Goal: Information Seeking & Learning: Learn about a topic

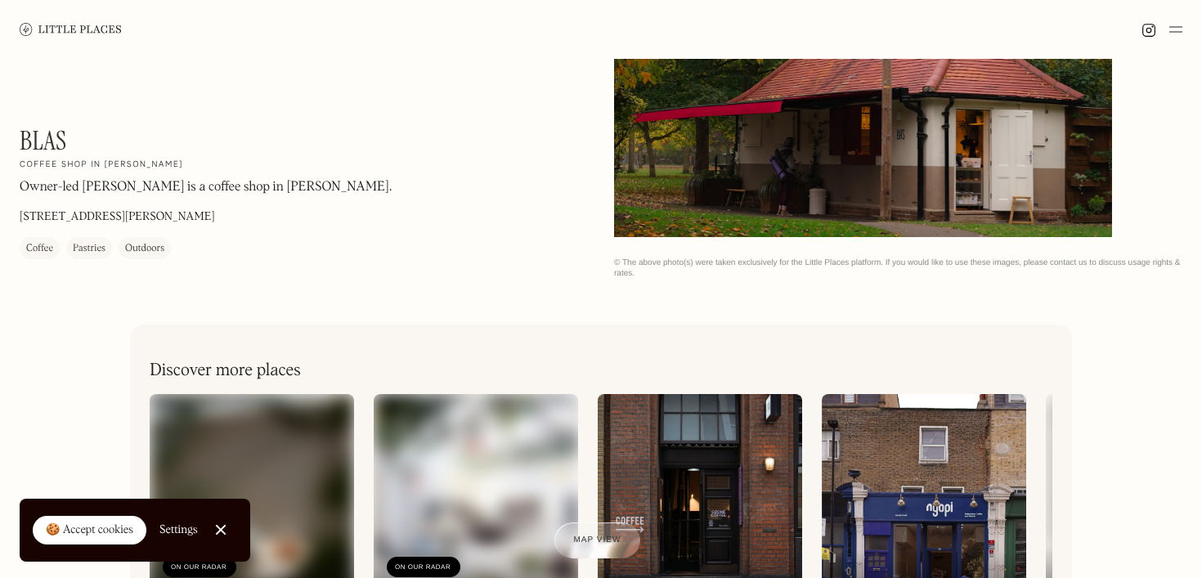
scroll to position [668, 0]
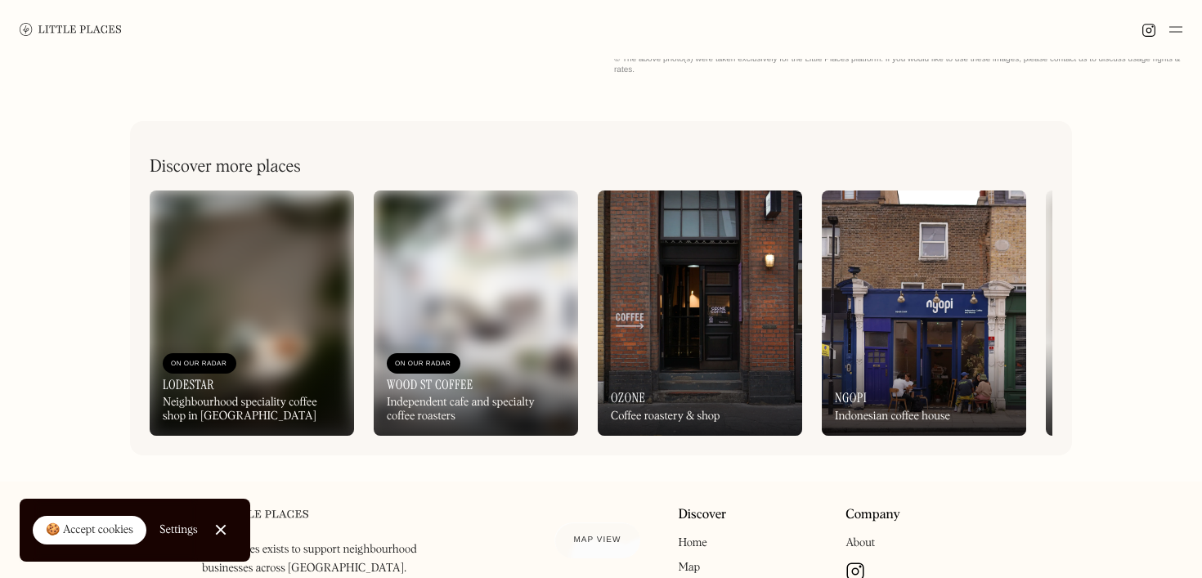
click at [499, 335] on img at bounding box center [476, 313] width 205 height 245
click at [258, 309] on img at bounding box center [252, 313] width 205 height 245
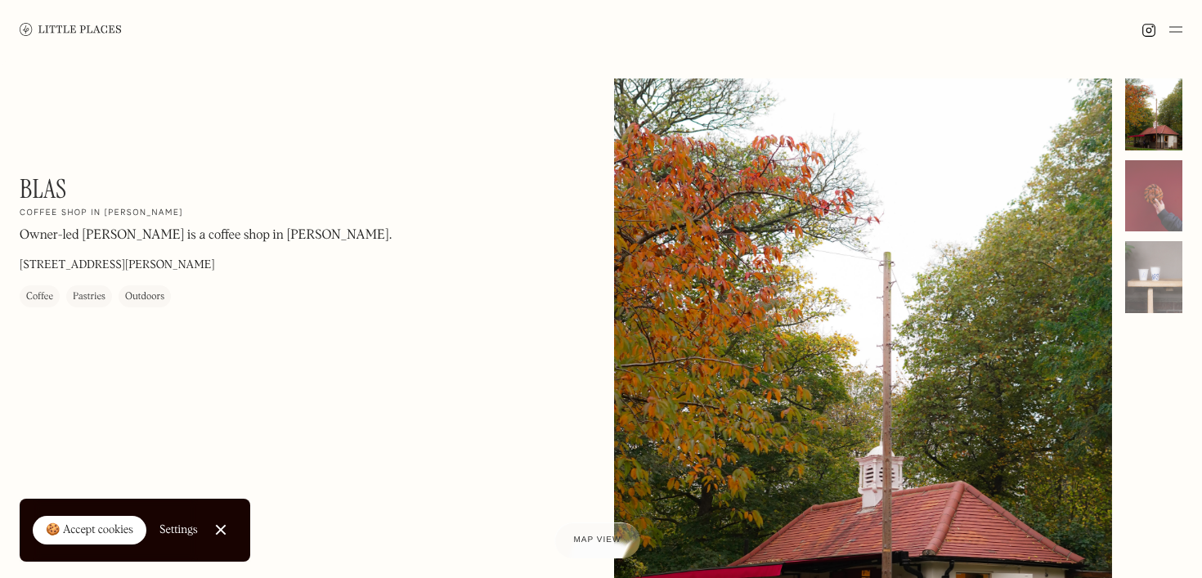
scroll to position [0, 0]
click at [71, 28] on img at bounding box center [71, 29] width 102 height 12
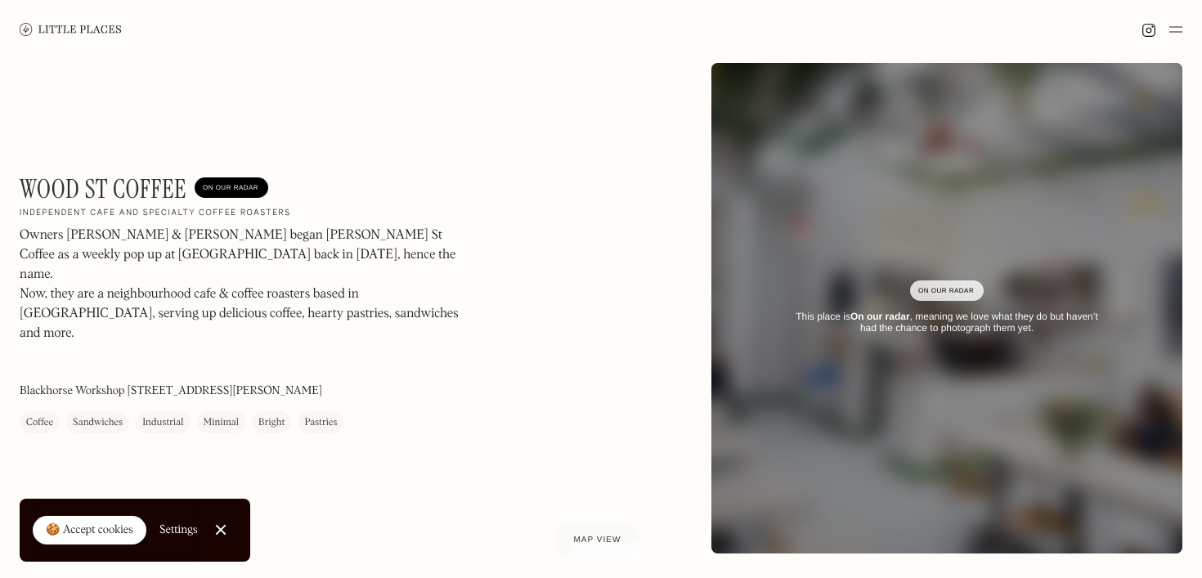
scroll to position [15, 0]
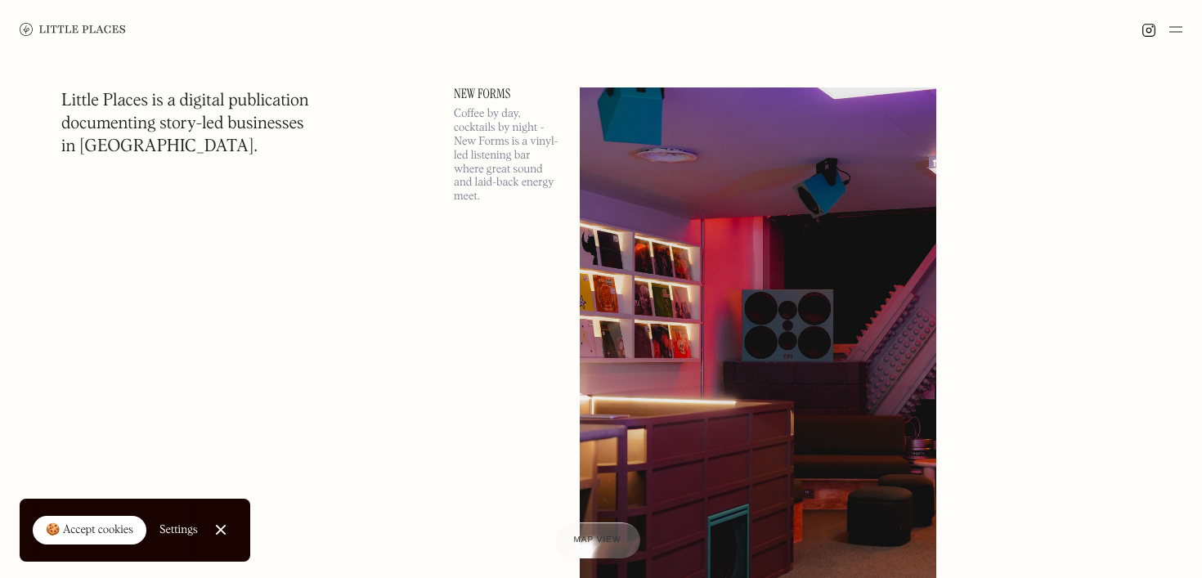
scroll to position [7919, 0]
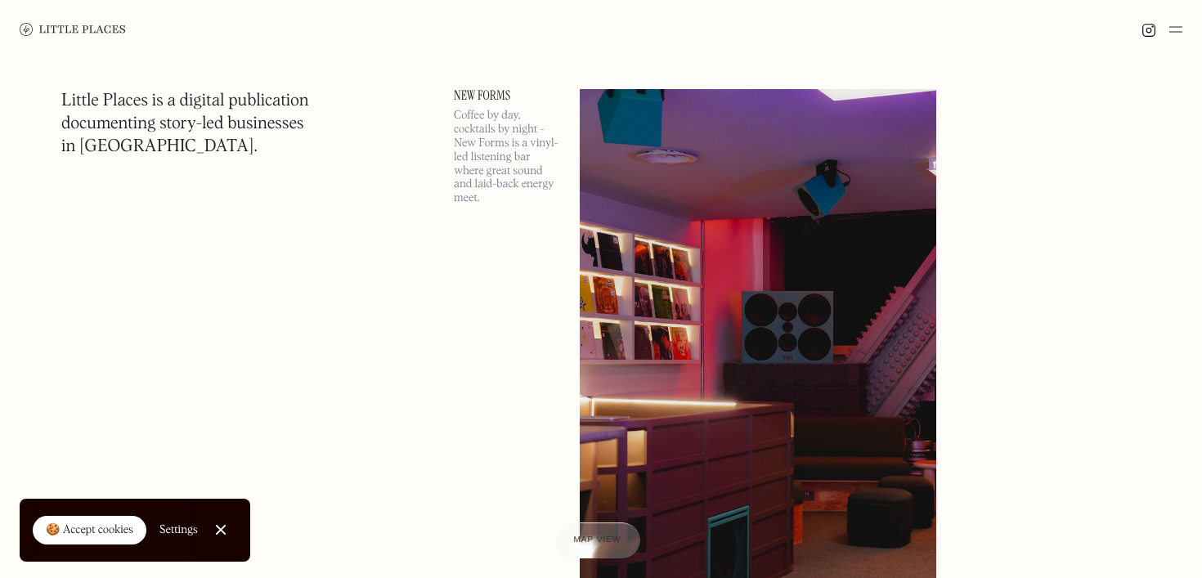
click at [486, 92] on link "New Forms" at bounding box center [507, 95] width 106 height 13
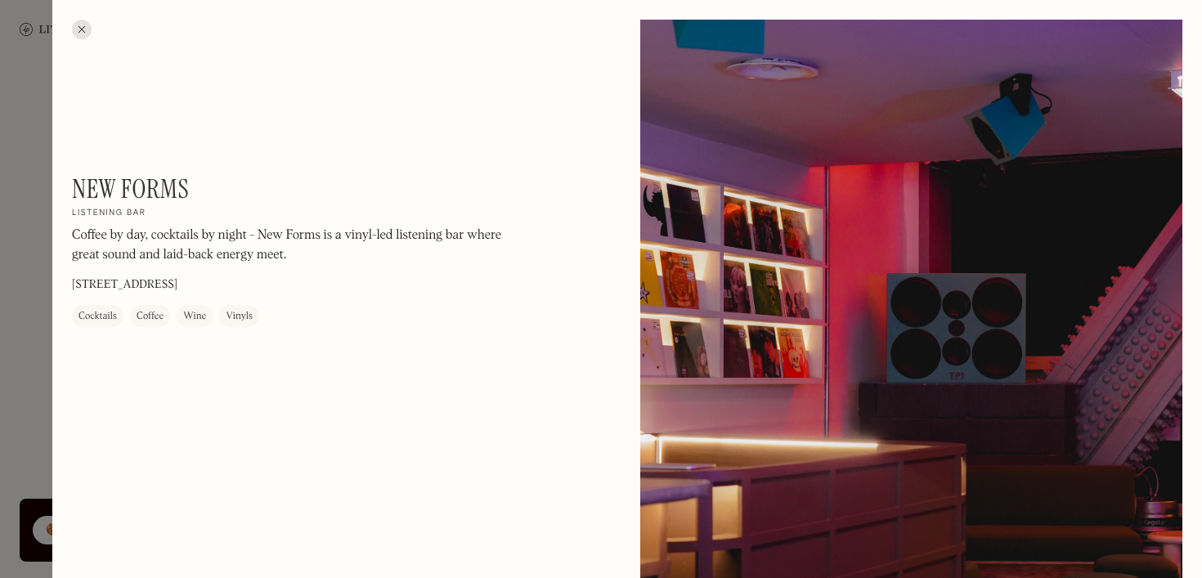
drag, startPoint x: 72, startPoint y: 284, endPoint x: 303, endPoint y: 282, distance: 231.5
click at [303, 282] on div "New Forms On Our Radar Listening bar Coffee by day, cocktails by night - New Fo…" at bounding box center [293, 250] width 442 height 154
copy p "[STREET_ADDRESS]"
